Goal: Information Seeking & Learning: Learn about a topic

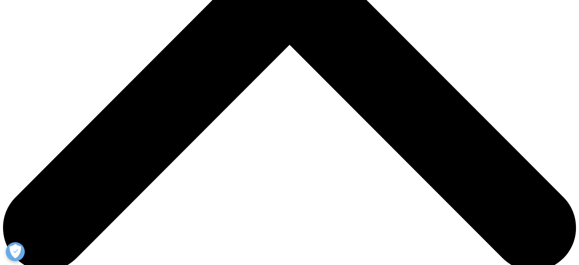
drag, startPoint x: 233, startPoint y: 87, endPoint x: 424, endPoint y: 136, distance: 196.9
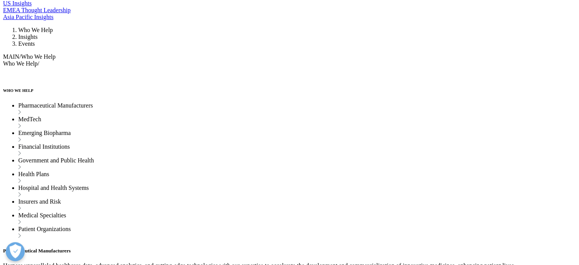
scroll to position [986, 0]
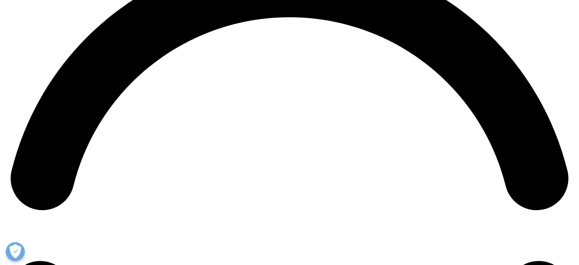
scroll to position [1209, 0]
